Goal: Task Accomplishment & Management: Use online tool/utility

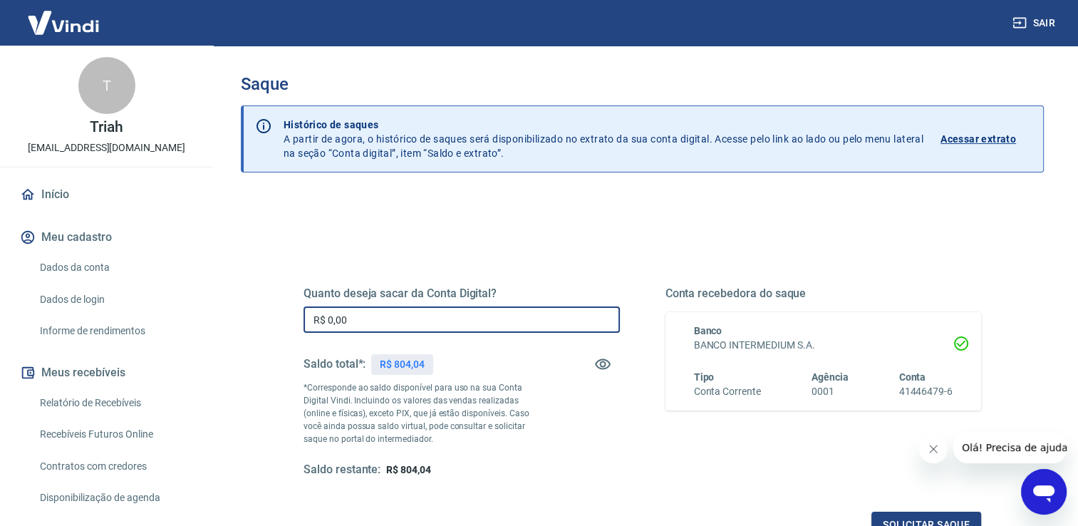
drag, startPoint x: 405, startPoint y: 326, endPoint x: 281, endPoint y: 314, distance: 124.5
click at [281, 314] on div "Quanto deseja sacar da Conta Digital? R$ 0,00 ​ Saldo total*: R$ 804,04 *Corres…" at bounding box center [642, 389] width 746 height 331
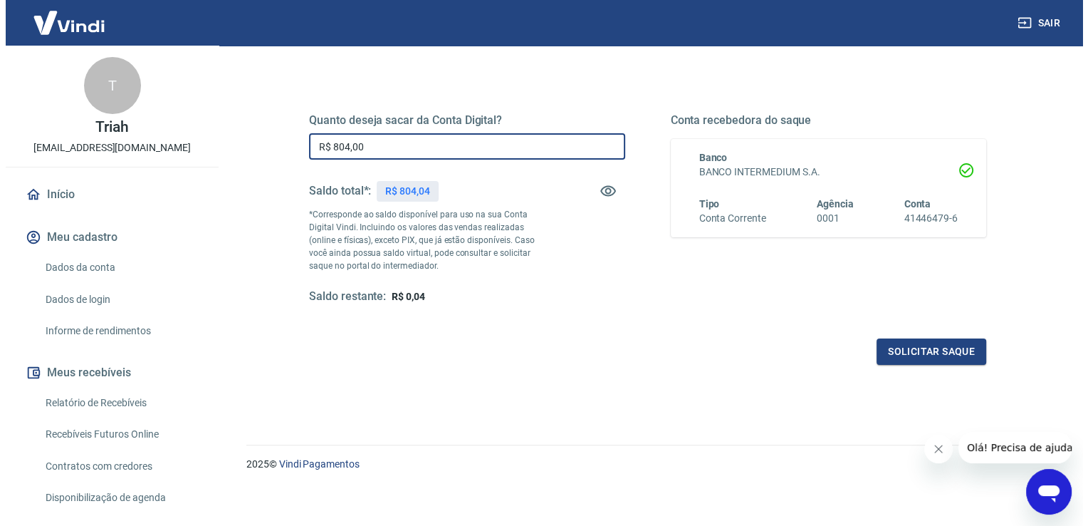
scroll to position [177, 0]
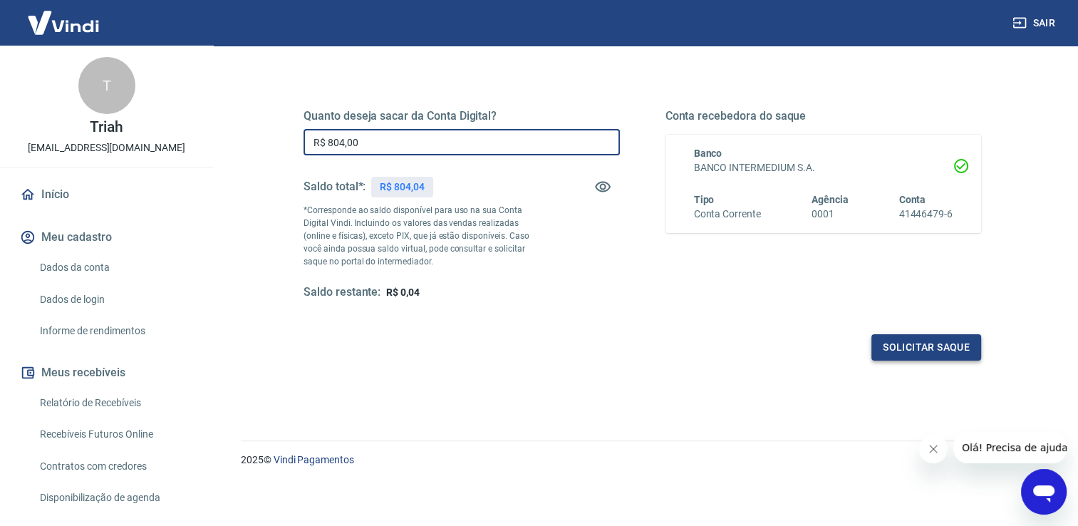
type input "R$ 804,00"
click at [943, 350] on button "Solicitar saque" at bounding box center [926, 347] width 110 height 26
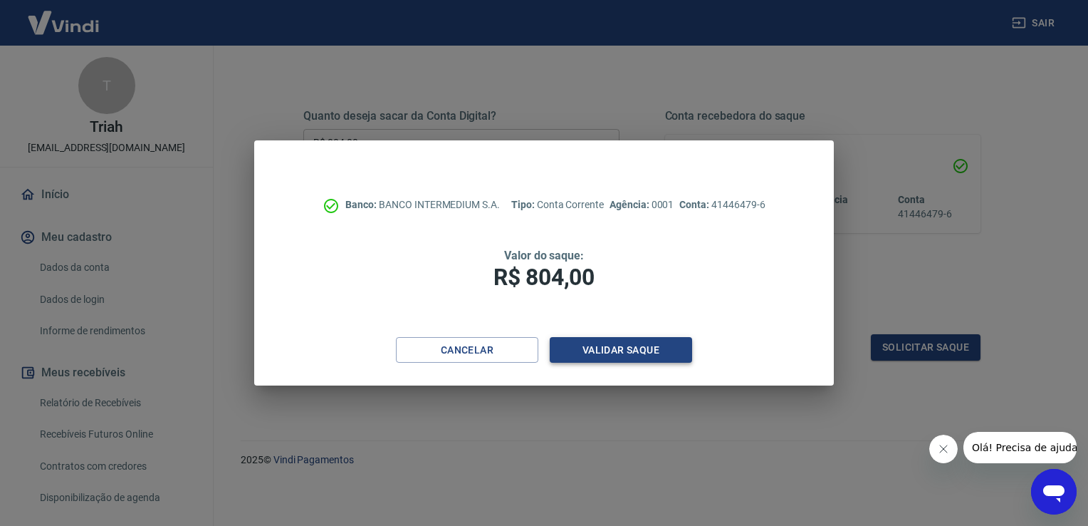
click at [617, 352] on button "Validar saque" at bounding box center [621, 350] width 142 height 26
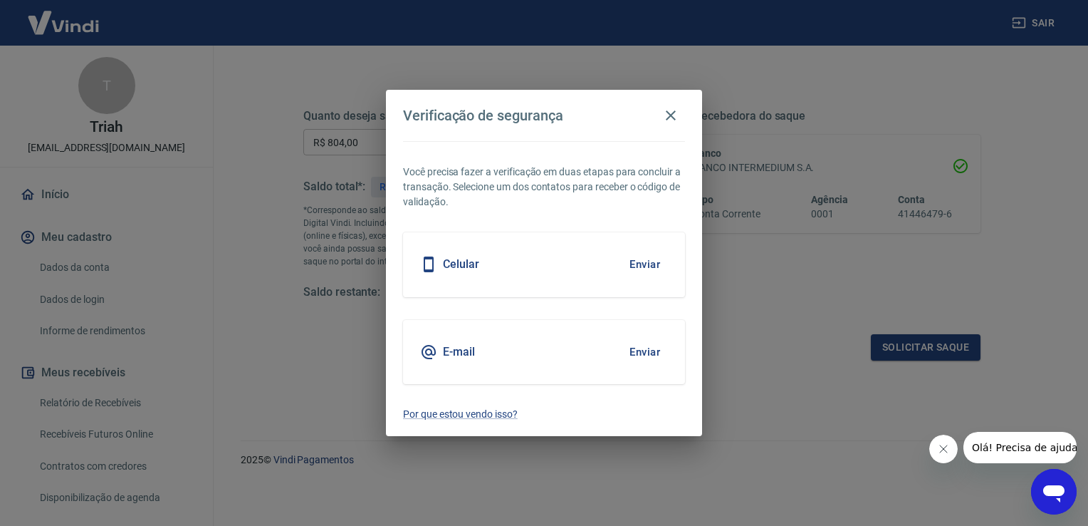
click at [507, 249] on div "Celular Enviar" at bounding box center [544, 264] width 282 height 64
click at [645, 269] on button "Enviar" at bounding box center [645, 264] width 46 height 30
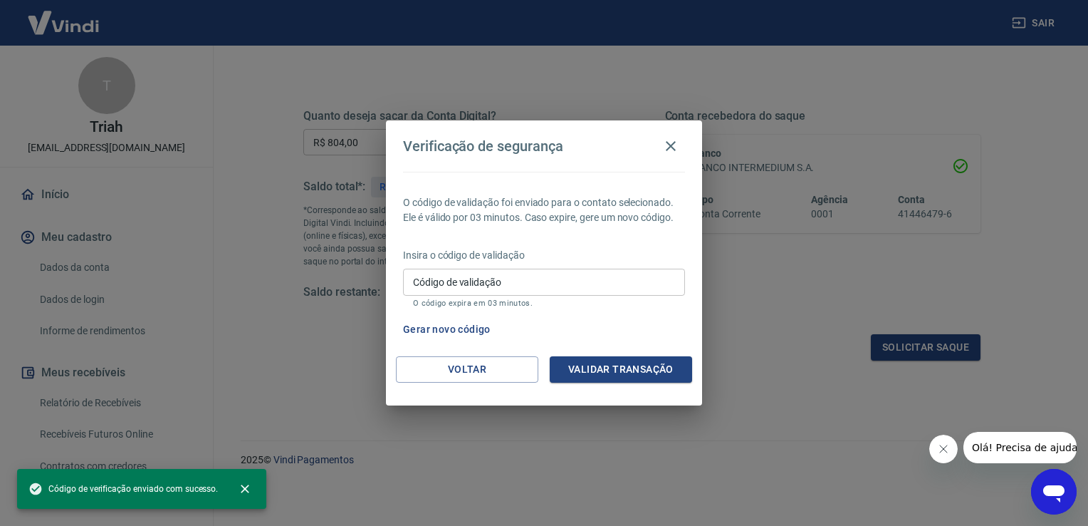
click at [550, 286] on input "Código de validação" at bounding box center [544, 282] width 282 height 26
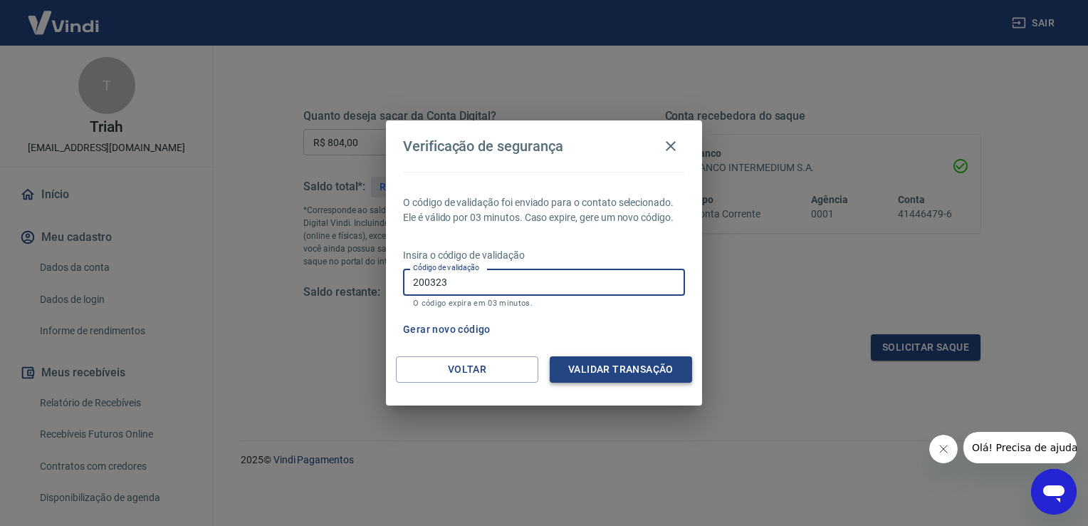
type input "200323"
click at [658, 368] on button "Validar transação" at bounding box center [621, 369] width 142 height 26
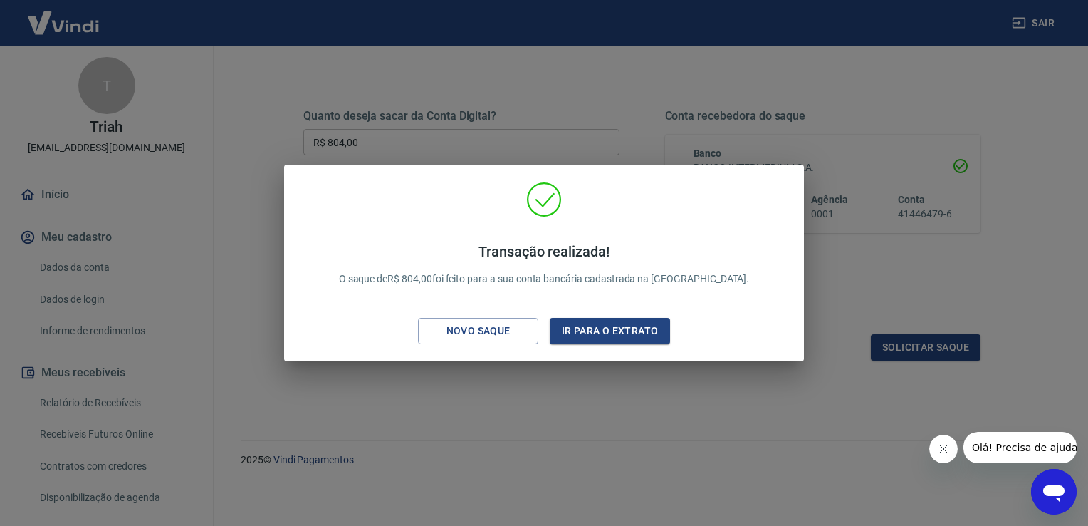
click at [658, 374] on div "Transação realizada! O saque de R$ 804,00 foi feito para a sua conta bancária c…" at bounding box center [544, 263] width 1088 height 526
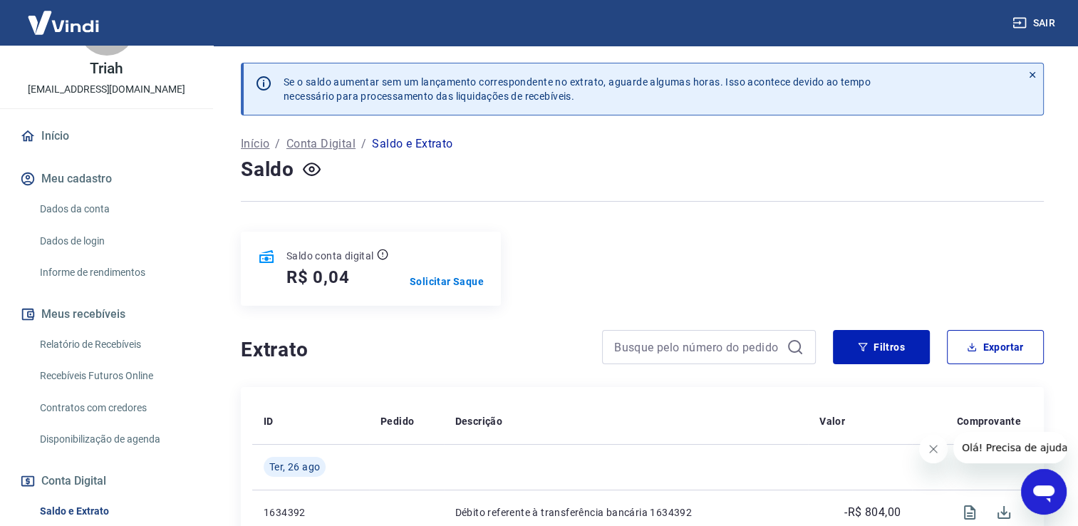
scroll to position [142, 0]
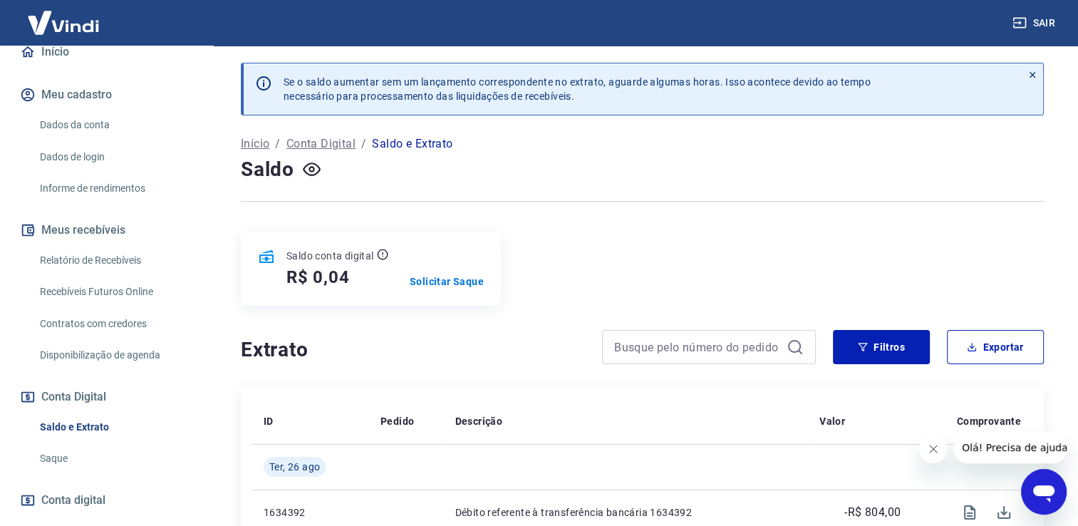
click at [85, 291] on link "Recebíveis Futuros Online" at bounding box center [115, 291] width 162 height 29
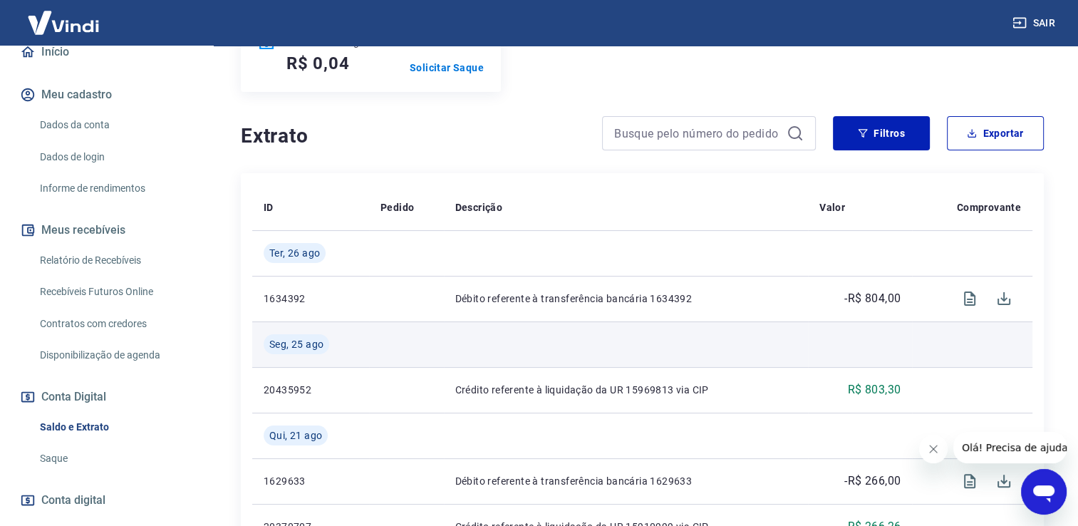
scroll to position [0, 0]
